Goal: Information Seeking & Learning: Learn about a topic

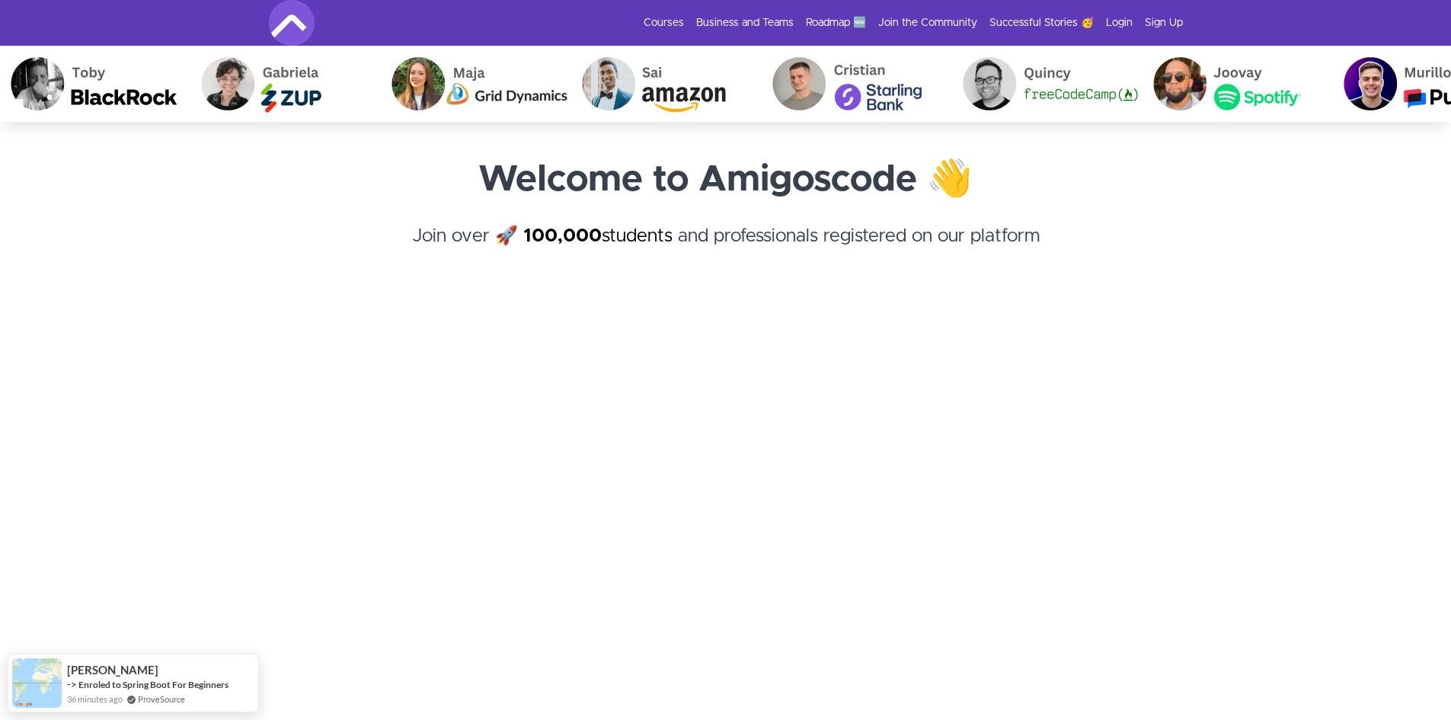
click at [282, 253] on h4 "Join over 🚀 100,000 students and professionals registered on our platform ﻿" at bounding box center [726, 249] width 914 height 55
click at [672, 18] on link "Courses" at bounding box center [664, 22] width 40 height 15
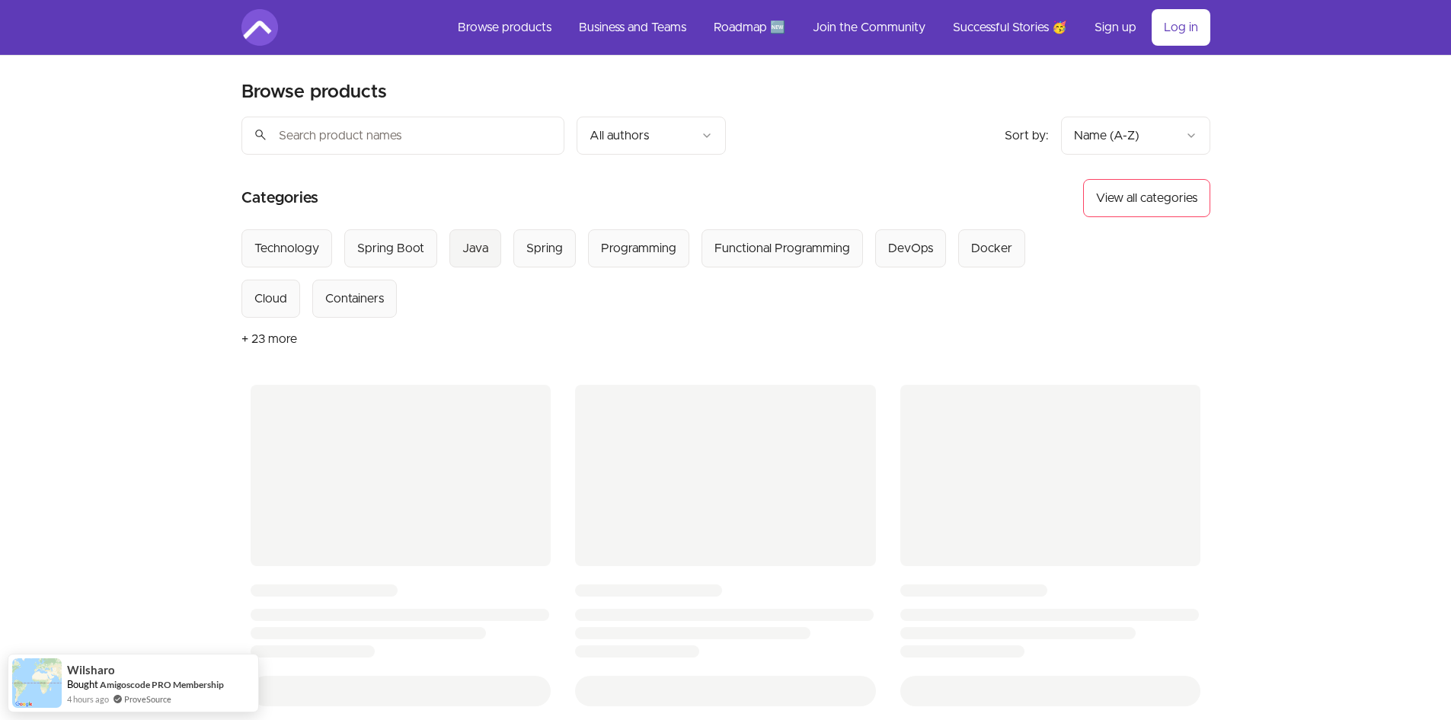
click at [478, 241] on div "Java" at bounding box center [475, 248] width 26 height 18
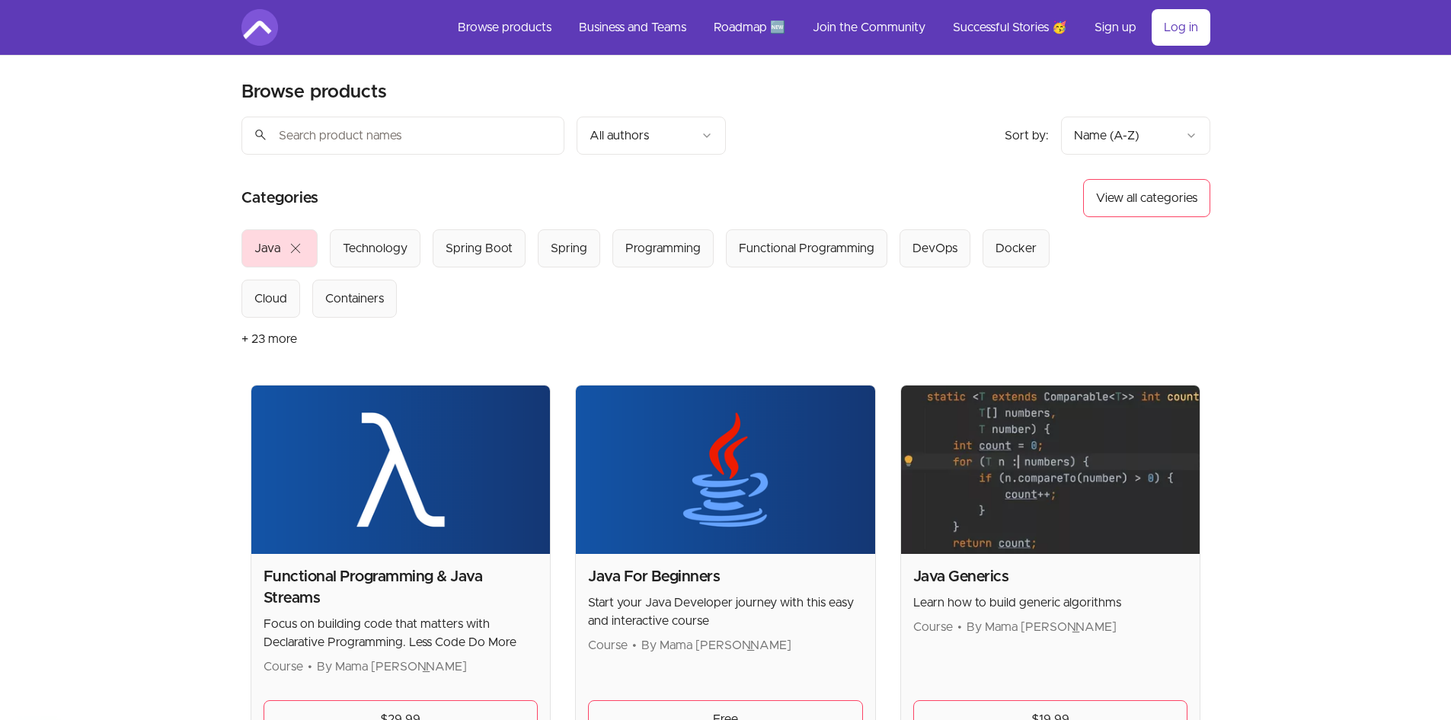
click at [290, 247] on span "close" at bounding box center [295, 248] width 18 height 18
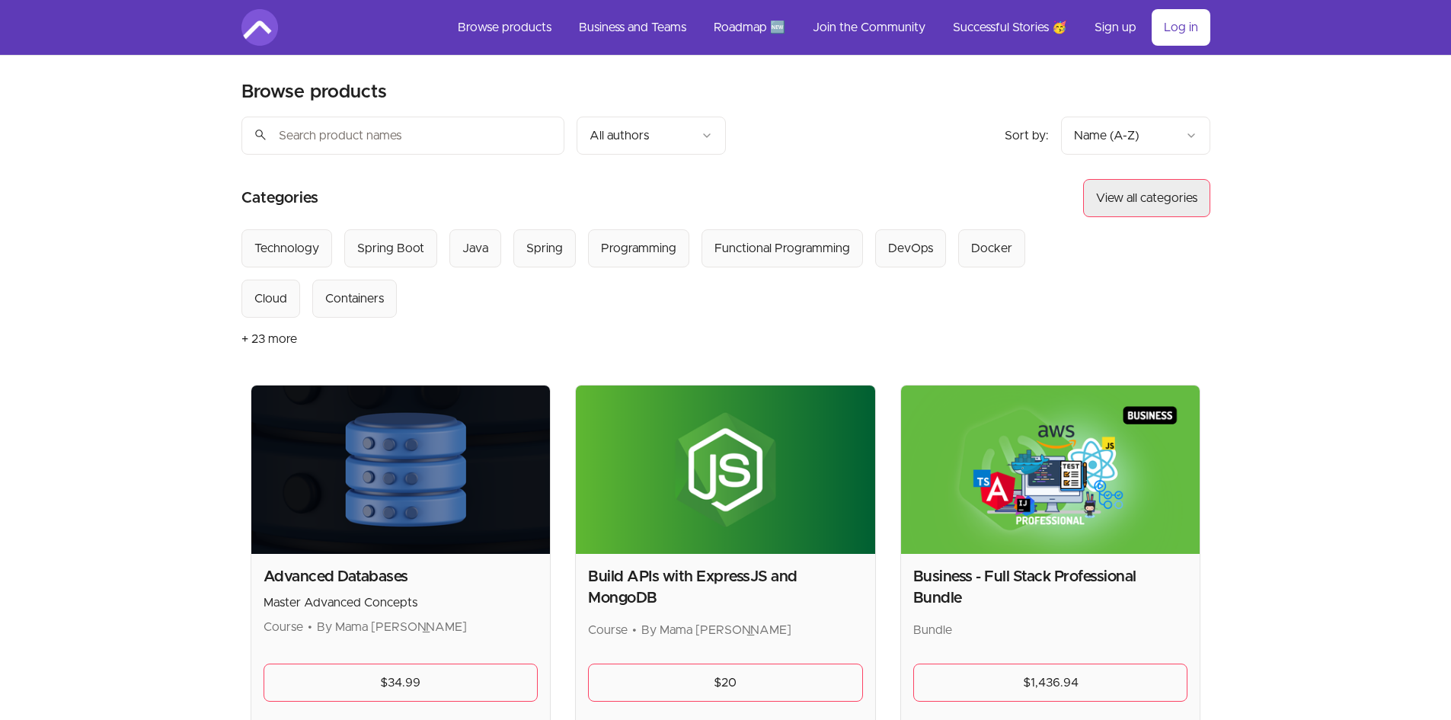
click at [1181, 196] on button "View all categories" at bounding box center [1146, 198] width 127 height 38
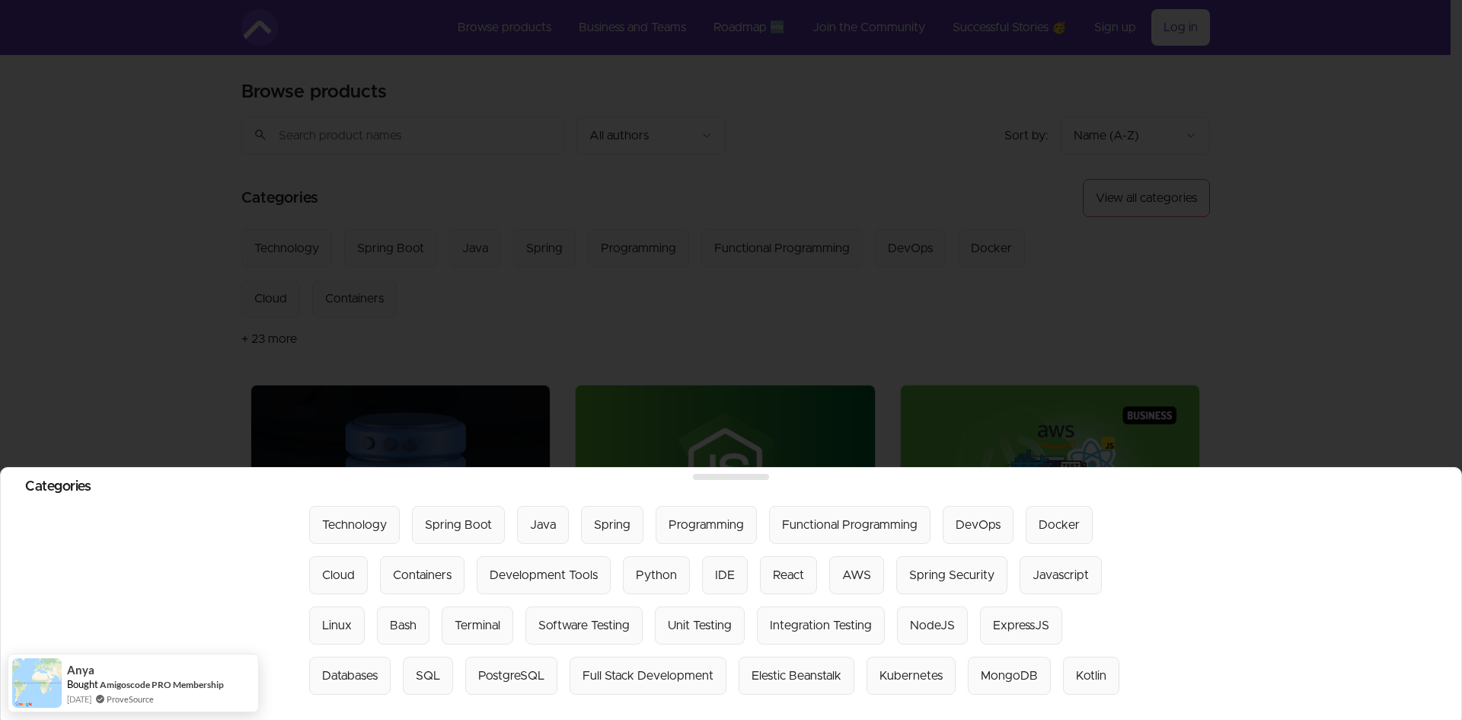
click at [709, 301] on div at bounding box center [731, 360] width 1462 height 720
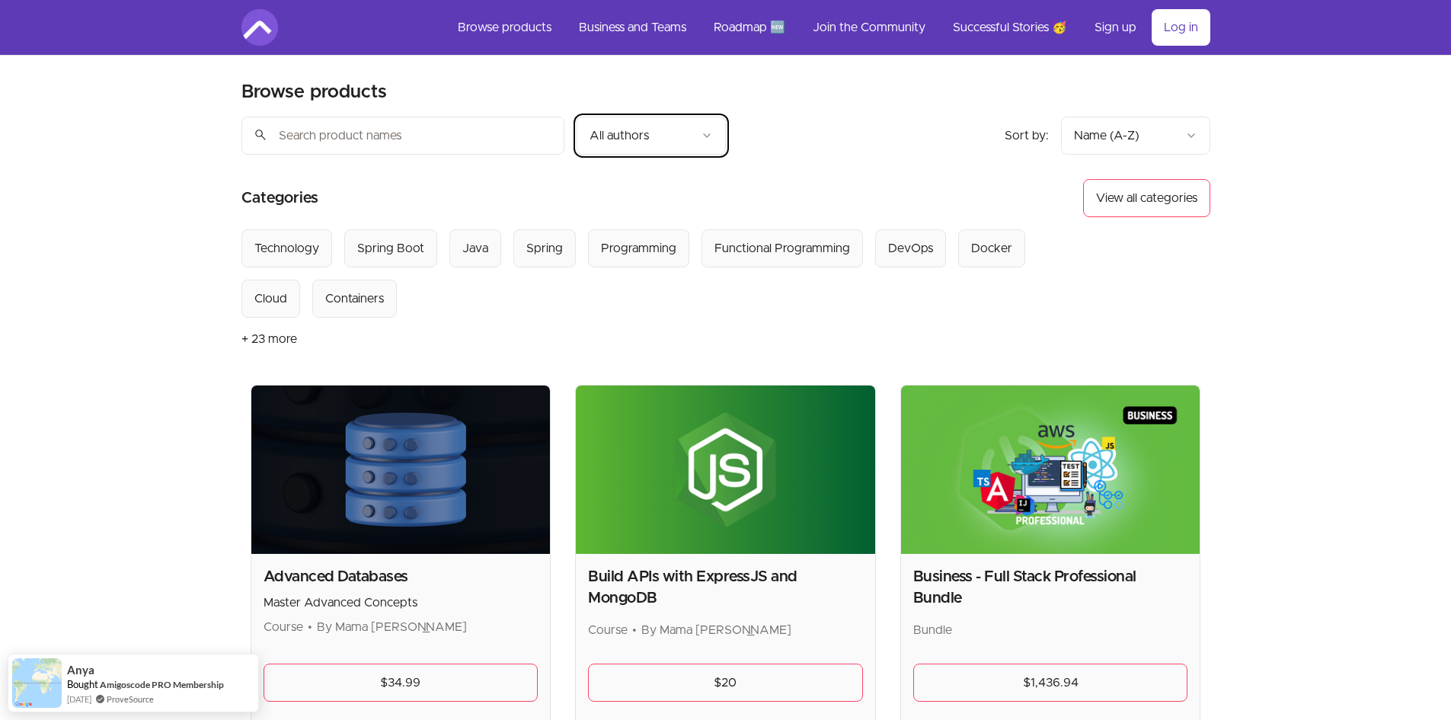
click at [1057, 141] on div "Sort by: import_export Name (A-Z)" at bounding box center [1108, 136] width 206 height 38
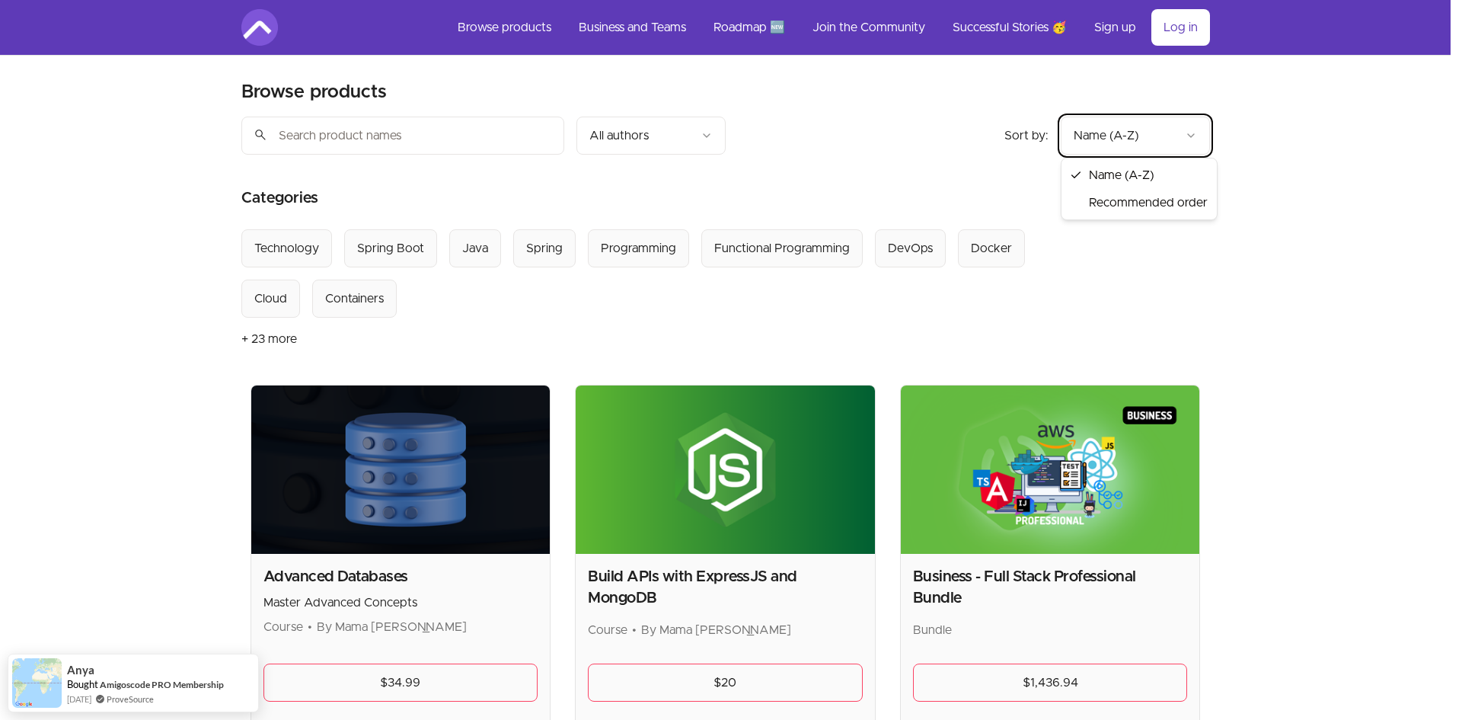
drag, startPoint x: 845, startPoint y: 160, endPoint x: 814, endPoint y: 164, distance: 31.5
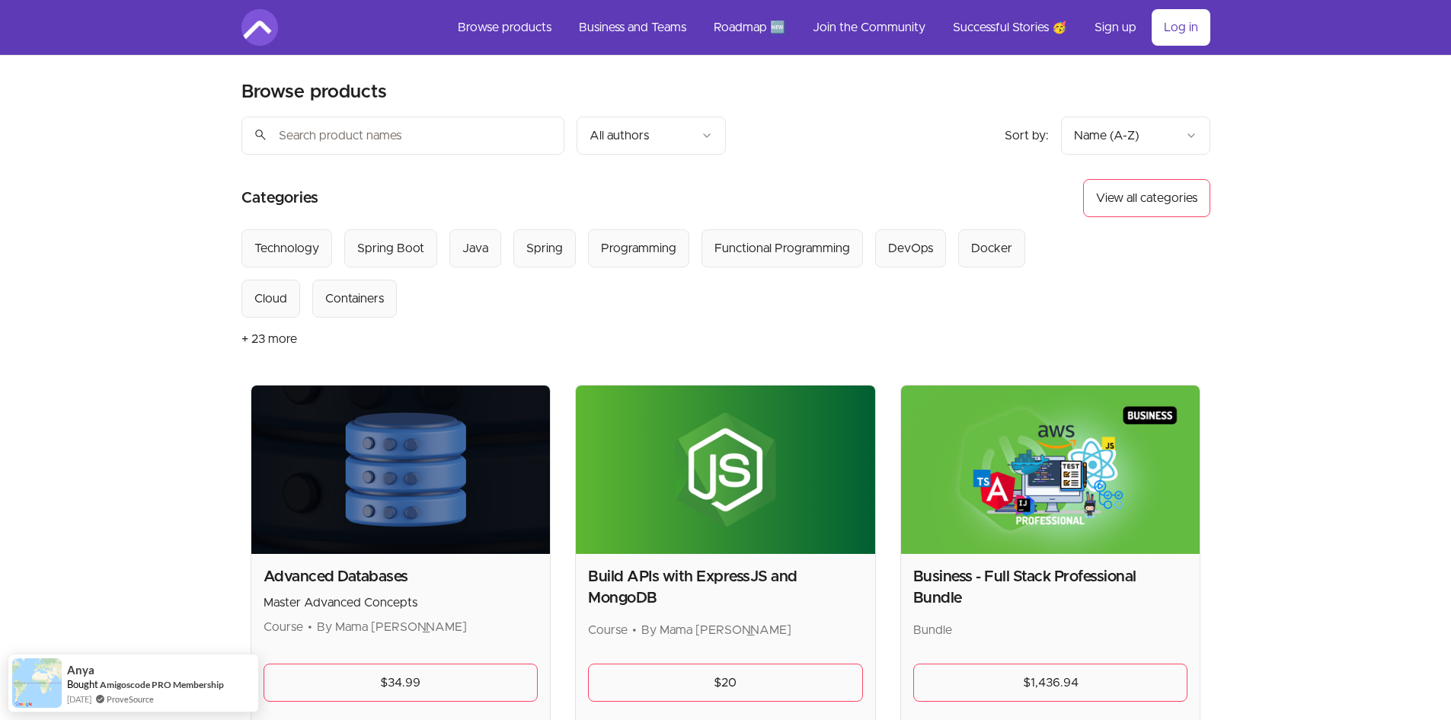
click at [268, 339] on button "+ 23 more" at bounding box center [269, 339] width 56 height 43
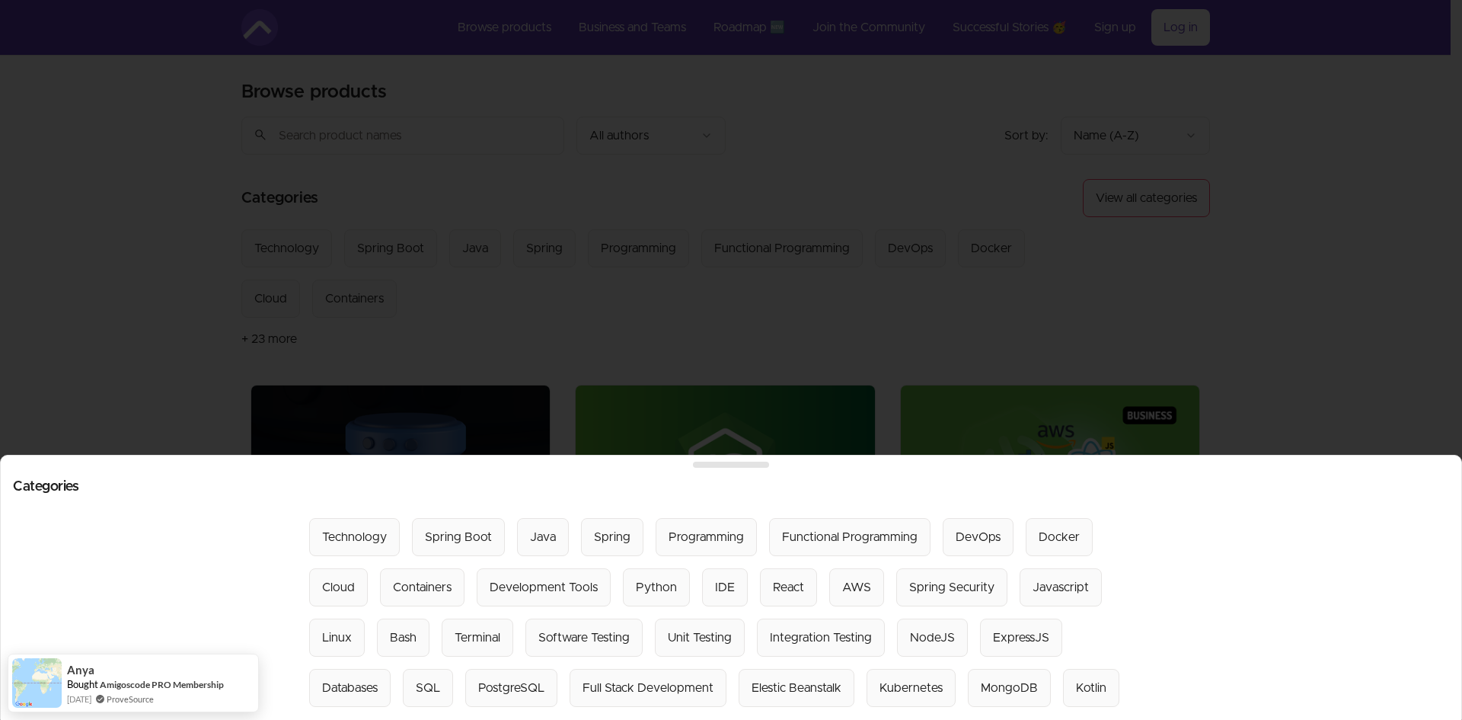
click at [268, 246] on div at bounding box center [731, 360] width 1462 height 720
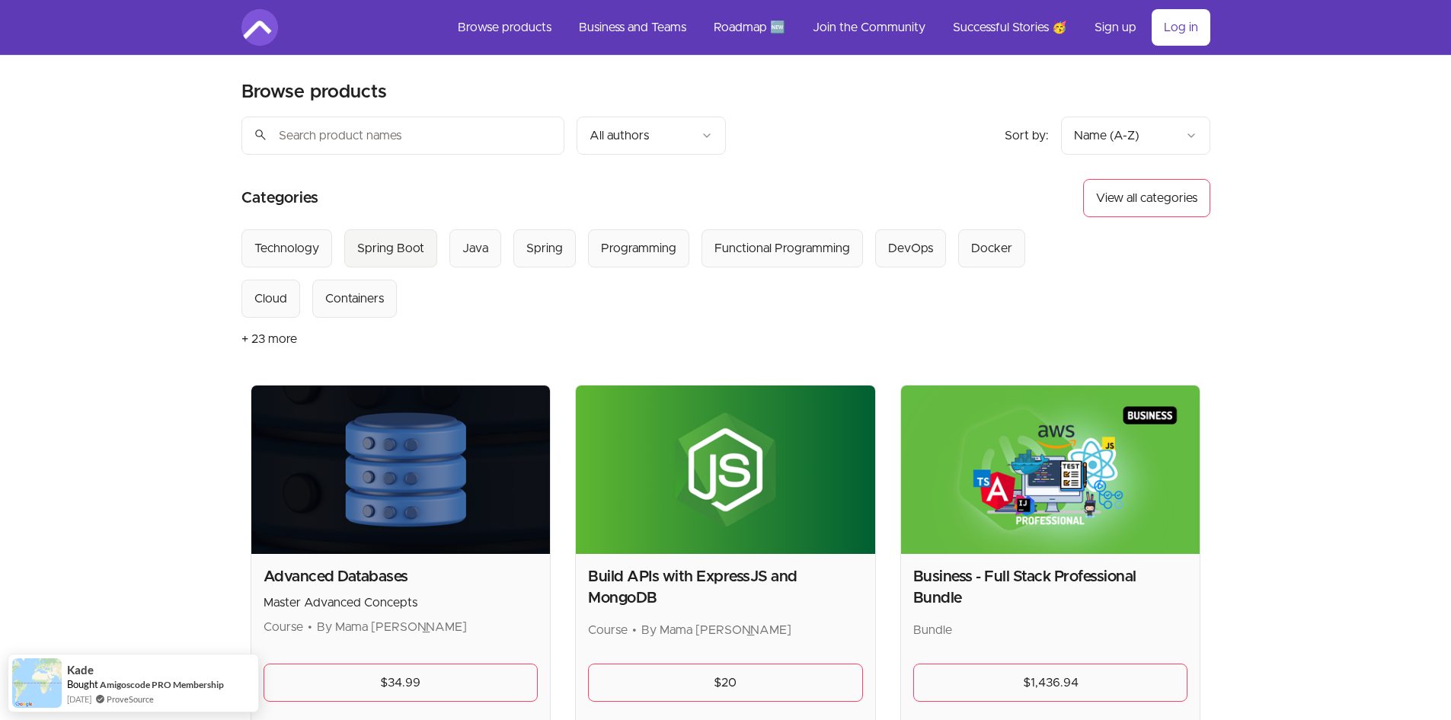
click at [403, 253] on div "Spring Boot" at bounding box center [390, 248] width 67 height 18
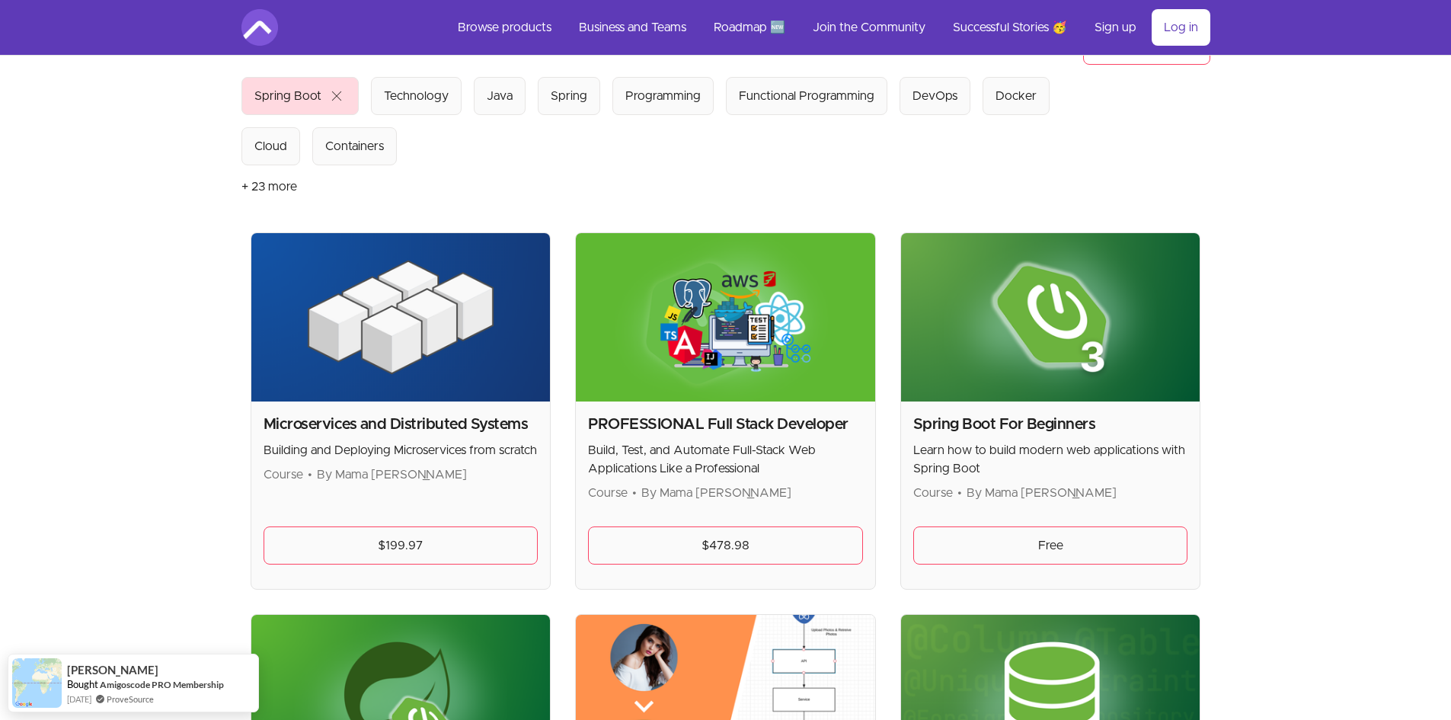
scroll to position [457, 0]
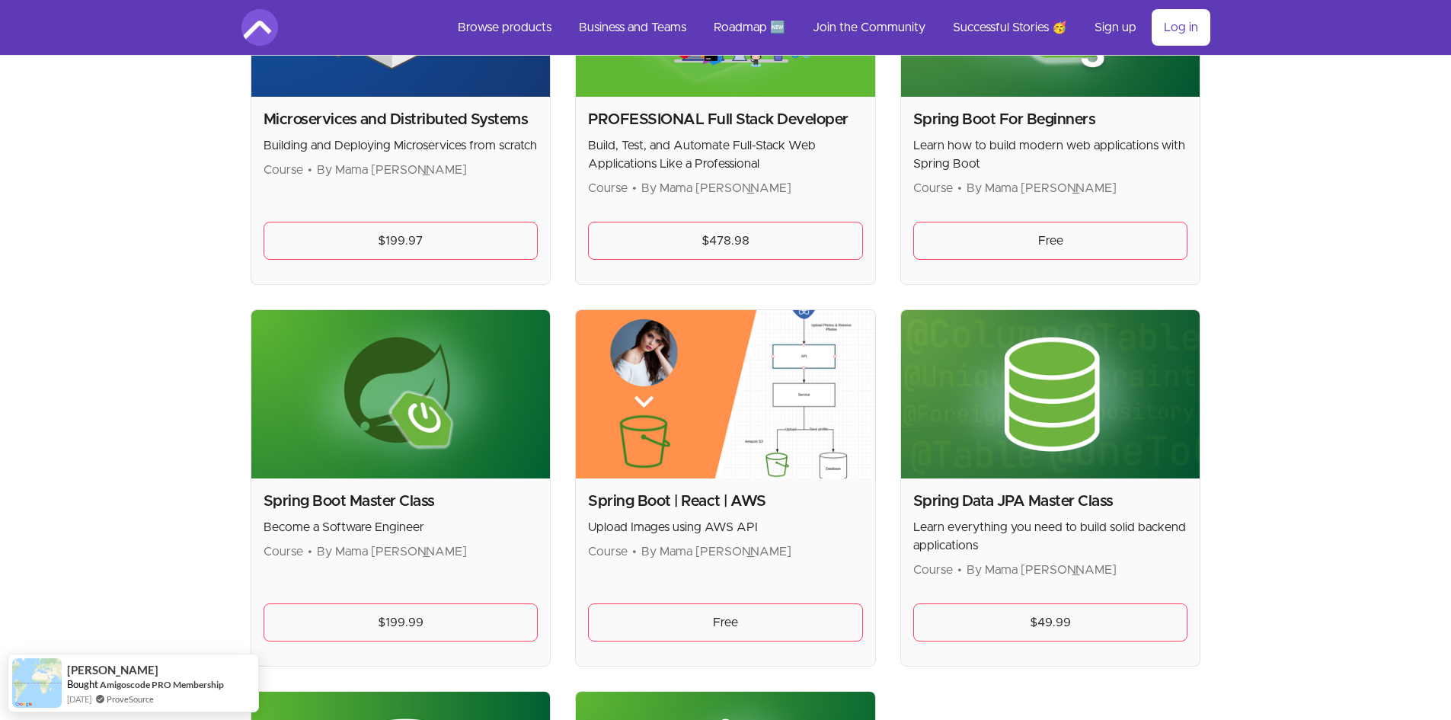
click at [657, 456] on img at bounding box center [725, 394] width 299 height 168
click at [693, 489] on div "Spring Boot | React | AWS Upload Images using AWS API Course • By Mama Samba Br…" at bounding box center [725, 571] width 299 height 187
click at [697, 501] on h2 "Spring Boot | React | AWS" at bounding box center [725, 500] width 275 height 21
click at [708, 618] on link "Free" at bounding box center [725, 622] width 275 height 38
